Goal: Navigation & Orientation: Find specific page/section

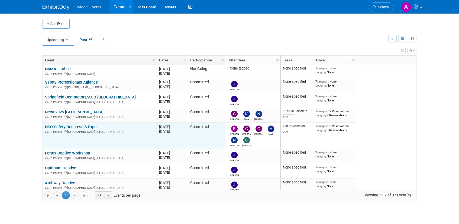
click at [70, 127] on link "NSC Safety Congress & Expo" at bounding box center [70, 127] width 51 height 5
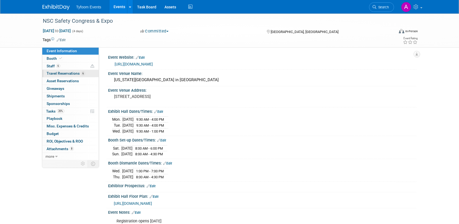
click at [67, 74] on span "Travel Reservations 6" at bounding box center [66, 73] width 38 height 4
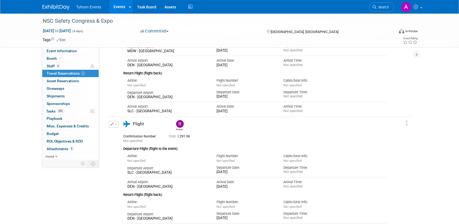
scroll to position [120, 0]
click at [115, 4] on link "Events" at bounding box center [119, 7] width 20 height 14
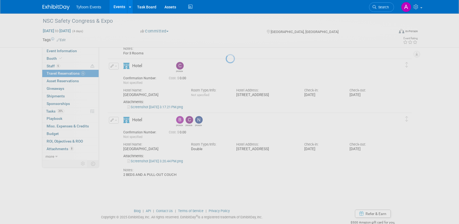
scroll to position [285, 0]
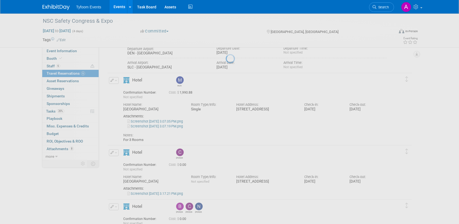
click at [113, 9] on link "Events" at bounding box center [119, 7] width 20 height 14
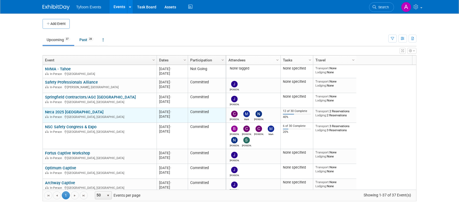
drag, startPoint x: 0, startPoint y: 0, endPoint x: 68, endPoint y: 112, distance: 131.1
click at [68, 112] on link "Neca 2025 [GEOGRAPHIC_DATA]" at bounding box center [74, 112] width 59 height 5
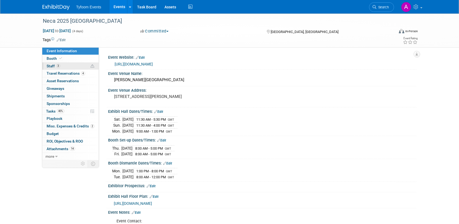
click at [53, 67] on span "Staff 3" at bounding box center [54, 66] width 14 height 4
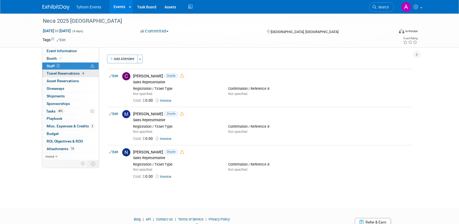
click at [54, 73] on span "Travel Reservations 4" at bounding box center [66, 73] width 38 height 4
